Goal: Navigation & Orientation: Find specific page/section

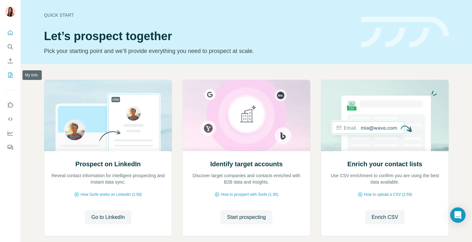
click at [8, 73] on icon "My lists" at bounding box center [10, 75] width 6 height 6
